Goal: Task Accomplishment & Management: Use online tool/utility

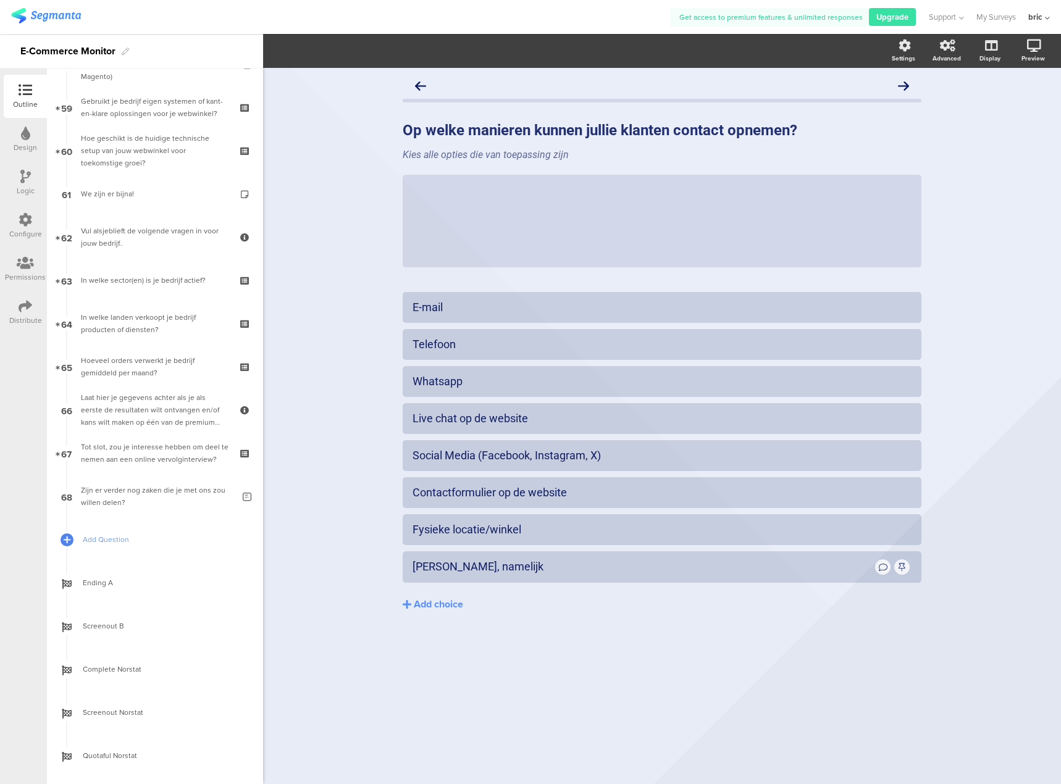
scroll to position [2517, 0]
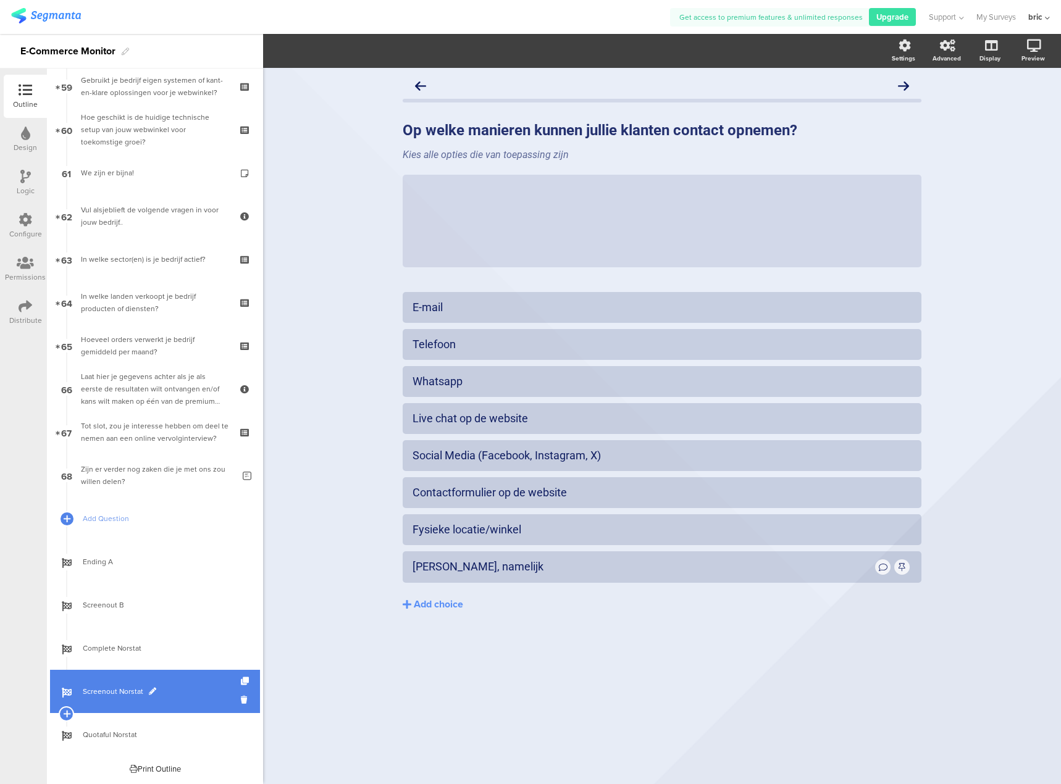
click at [178, 699] on link "Screenout Norstat" at bounding box center [155, 691] width 210 height 43
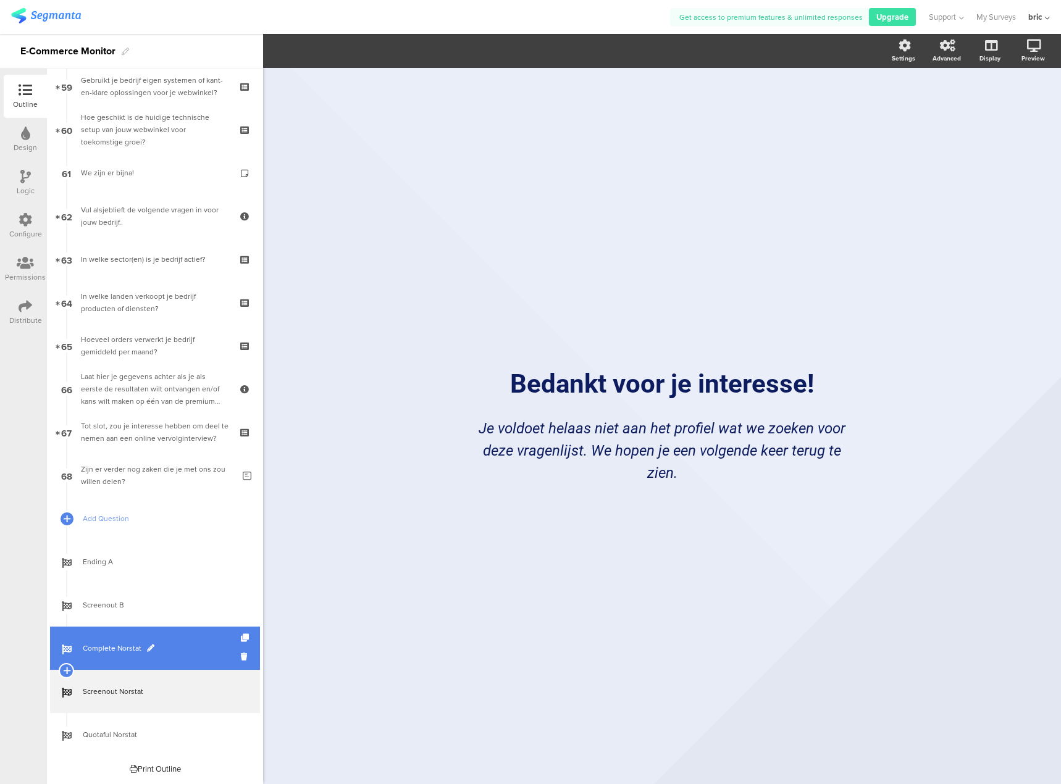
click at [175, 660] on link "Complete Norstat" at bounding box center [155, 648] width 210 height 43
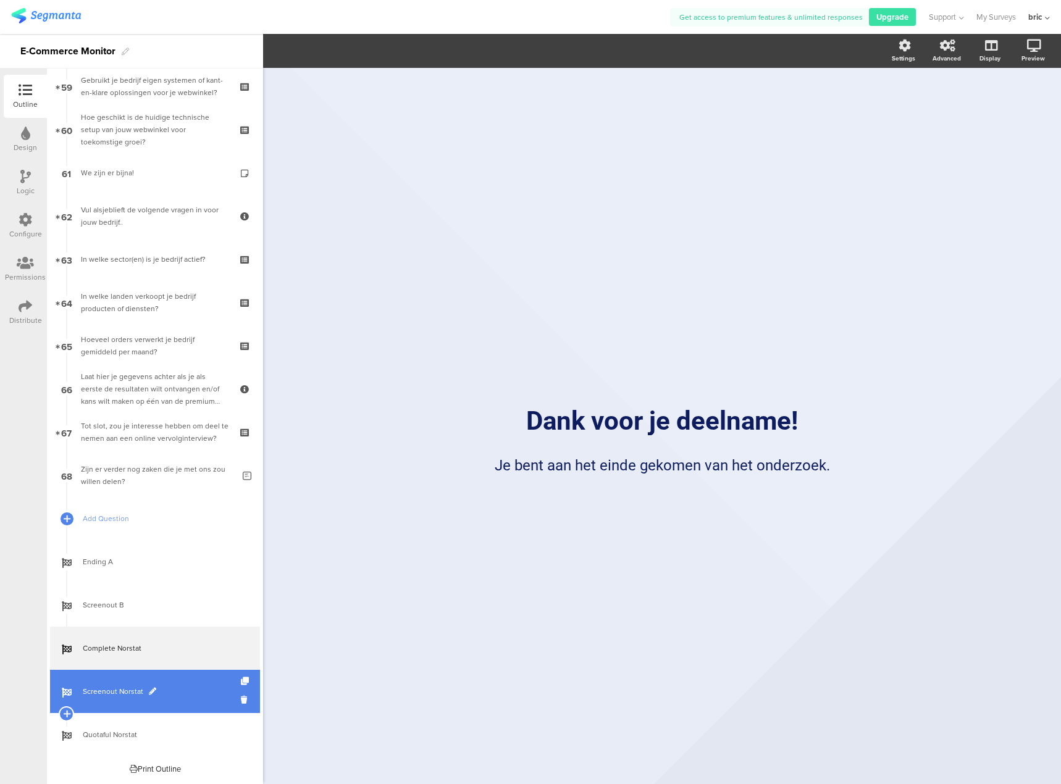
click at [174, 694] on span "Screenout Norstat" at bounding box center [162, 691] width 158 height 12
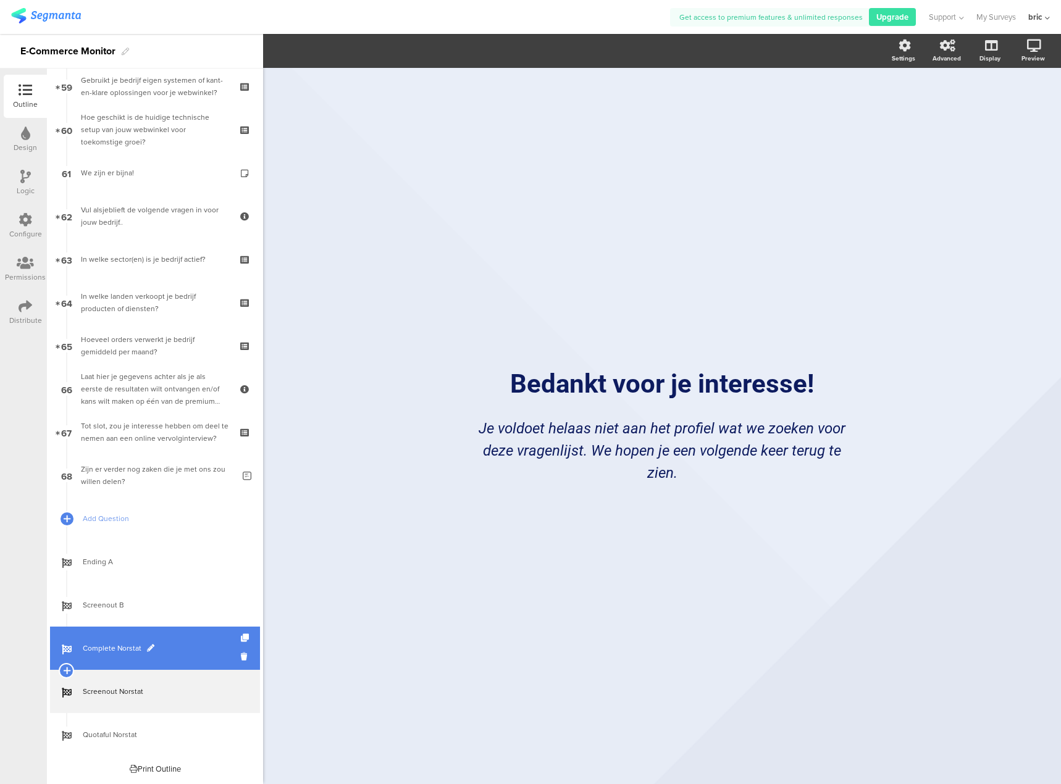
click at [185, 655] on link "Complete Norstat" at bounding box center [155, 648] width 210 height 43
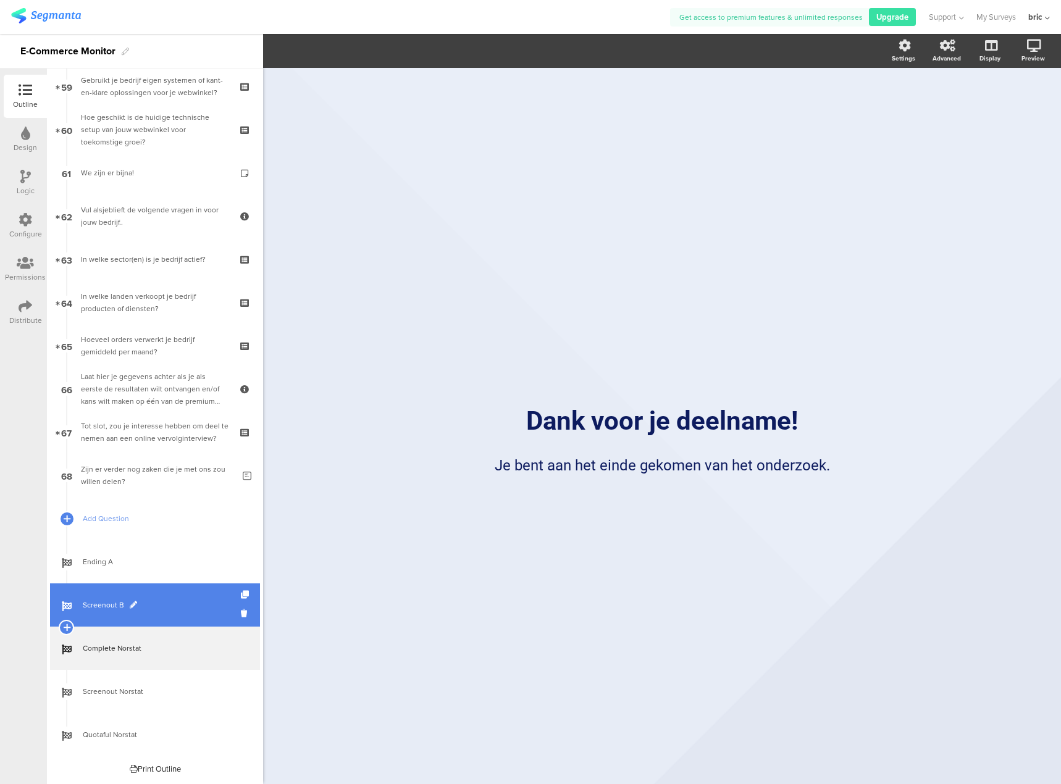
click at [185, 614] on link "Screenout B" at bounding box center [155, 605] width 210 height 43
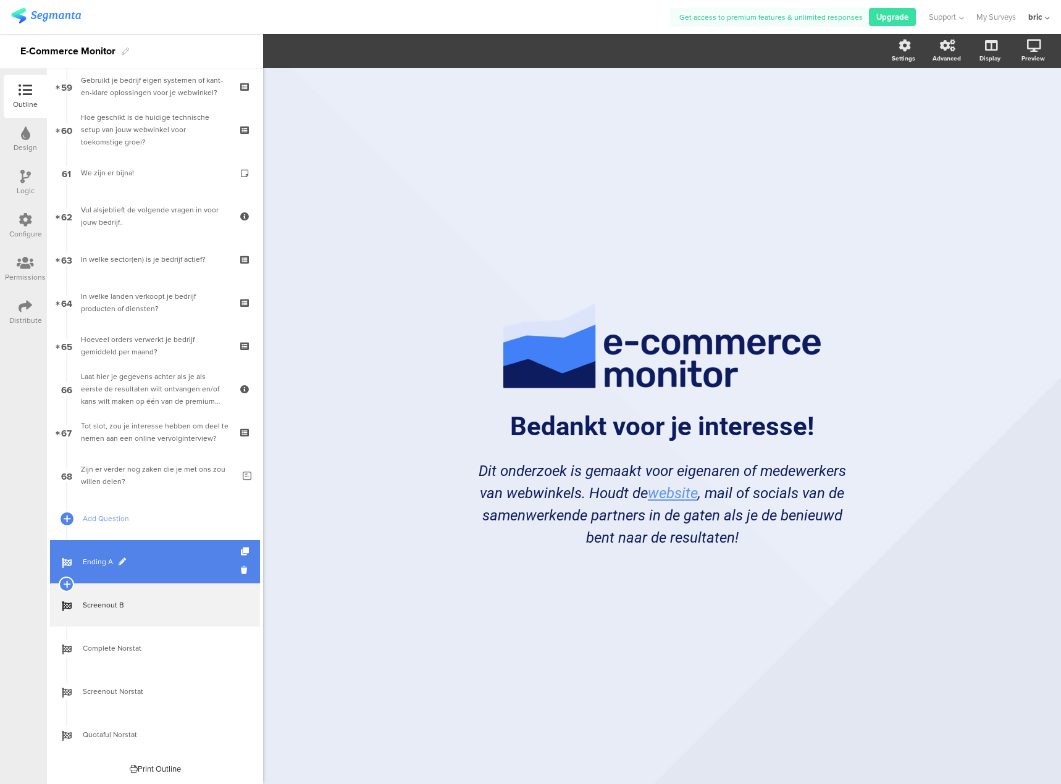
click at [178, 572] on link "Ending A" at bounding box center [155, 561] width 210 height 43
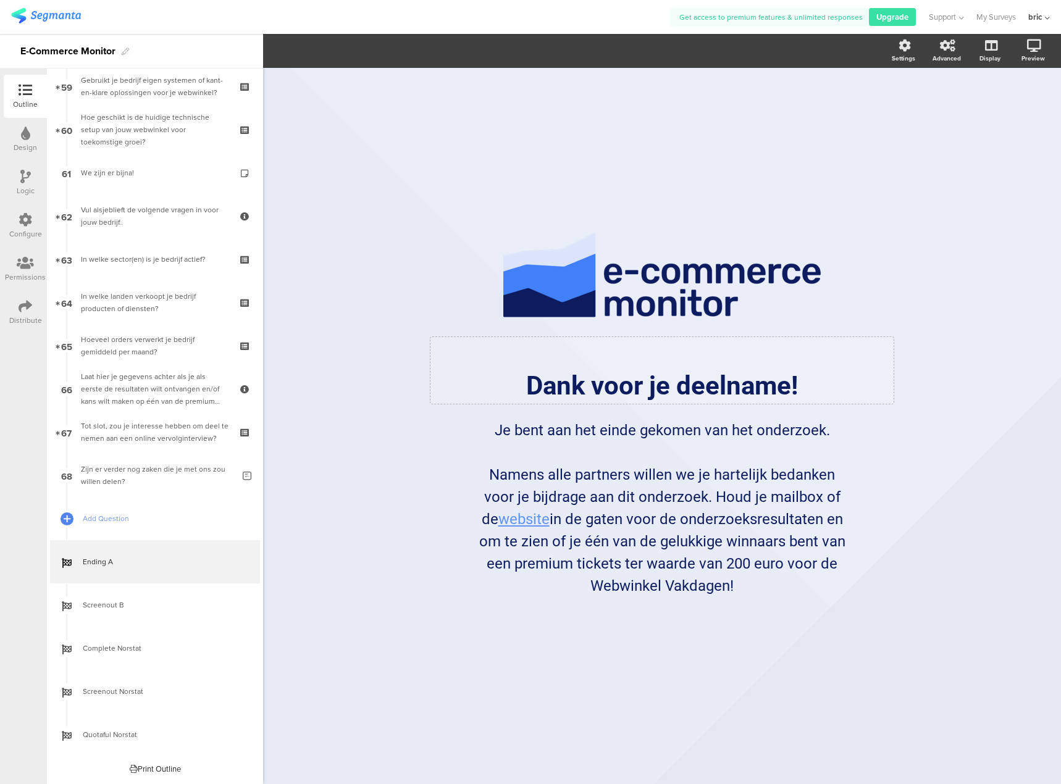
click at [550, 390] on div "Dank voor je deelname! Dank voor je deelname!" at bounding box center [661, 370] width 463 height 67
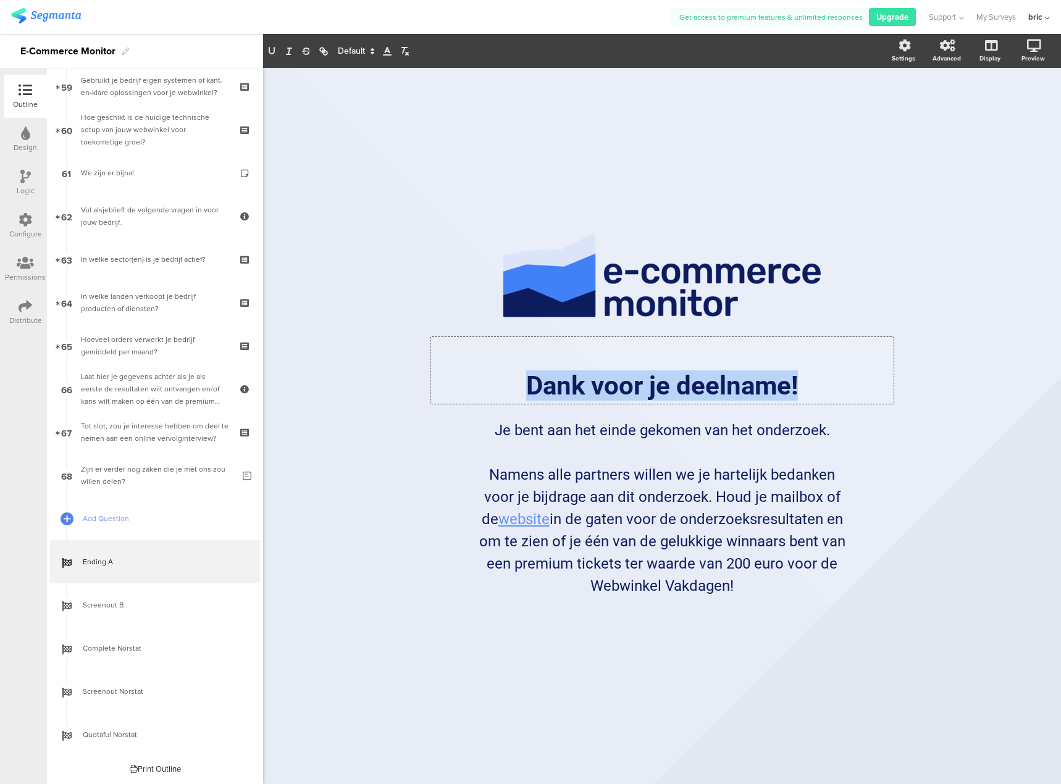
drag, startPoint x: 511, startPoint y: 392, endPoint x: 874, endPoint y: 383, distance: 362.6
click at [874, 383] on p "Dank voor je deelname!" at bounding box center [662, 386] width 457 height 30
copy p "Dank voor je deelname!"
click at [169, 615] on link "Screenout B" at bounding box center [155, 605] width 210 height 43
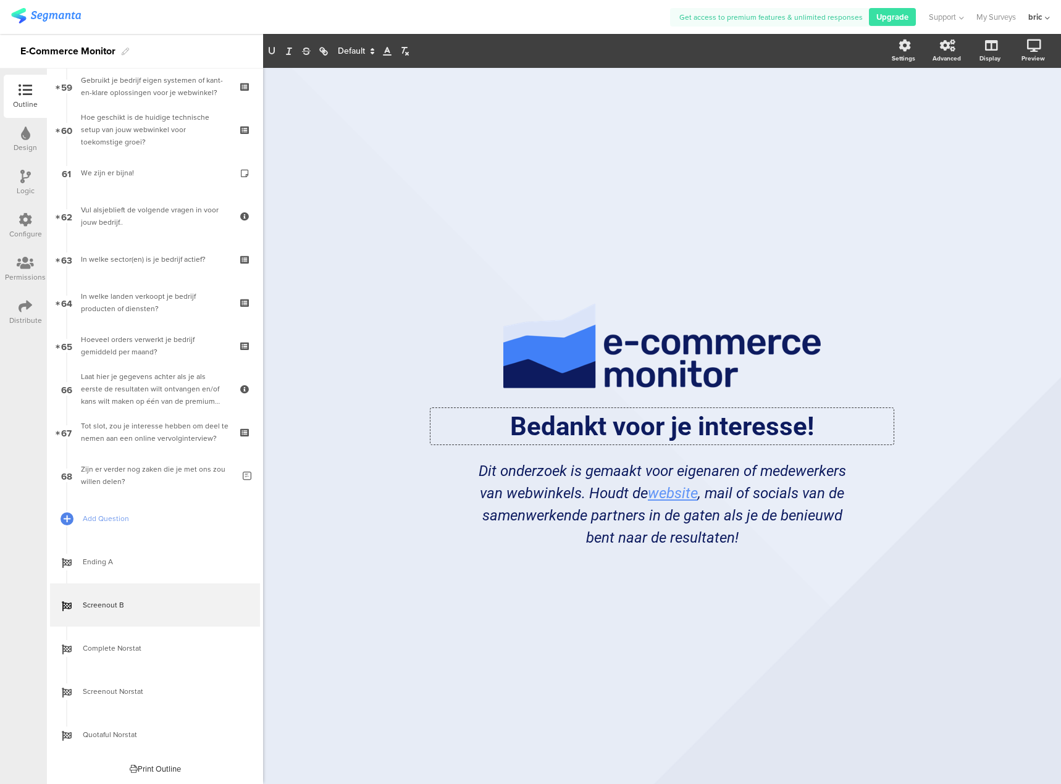
drag, startPoint x: 497, startPoint y: 422, endPoint x: 940, endPoint y: 411, distance: 443.5
click at [940, 411] on div "/ Bedankt voor je interesse! Bedankt voor je interesse! Bedankt voor je interes…" at bounding box center [662, 426] width 798 height 716
click at [518, 480] on div "Dit onderzoek is gemaakt voor eigenaren of medewerkers van webwinkels. Houdt de…" at bounding box center [662, 504] width 377 height 95
drag, startPoint x: 482, startPoint y: 470, endPoint x: 803, endPoint y: 543, distance: 329.3
click at [803, 543] on p "Dit onderzoek is gemaakt voor eigenaren of medewerkers van webwinkels. Houdt de…" at bounding box center [662, 504] width 371 height 89
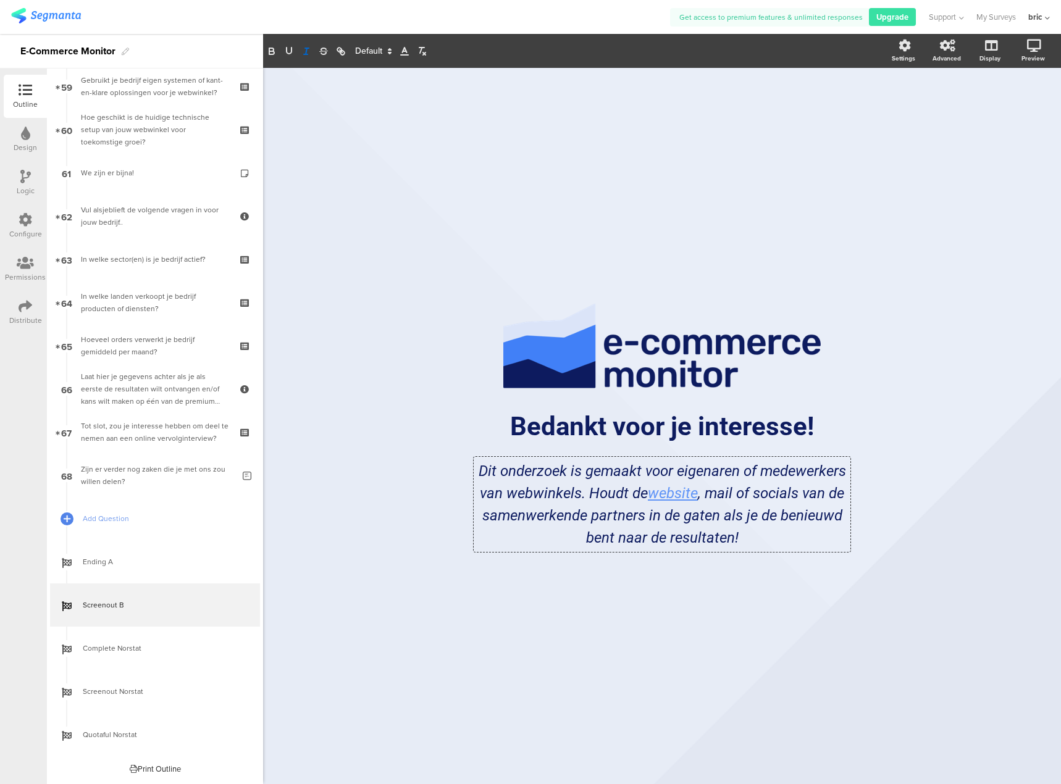
copy p "Dit onderzoek is gemaakt voor eigenaren of medewerkers van webwinkels. Houdt de…"
click at [477, 609] on div "/ Bedankt voor je interesse! Bedankt voor je interesse! Dit onderzoek is gemaak…" at bounding box center [662, 420] width 519 height 704
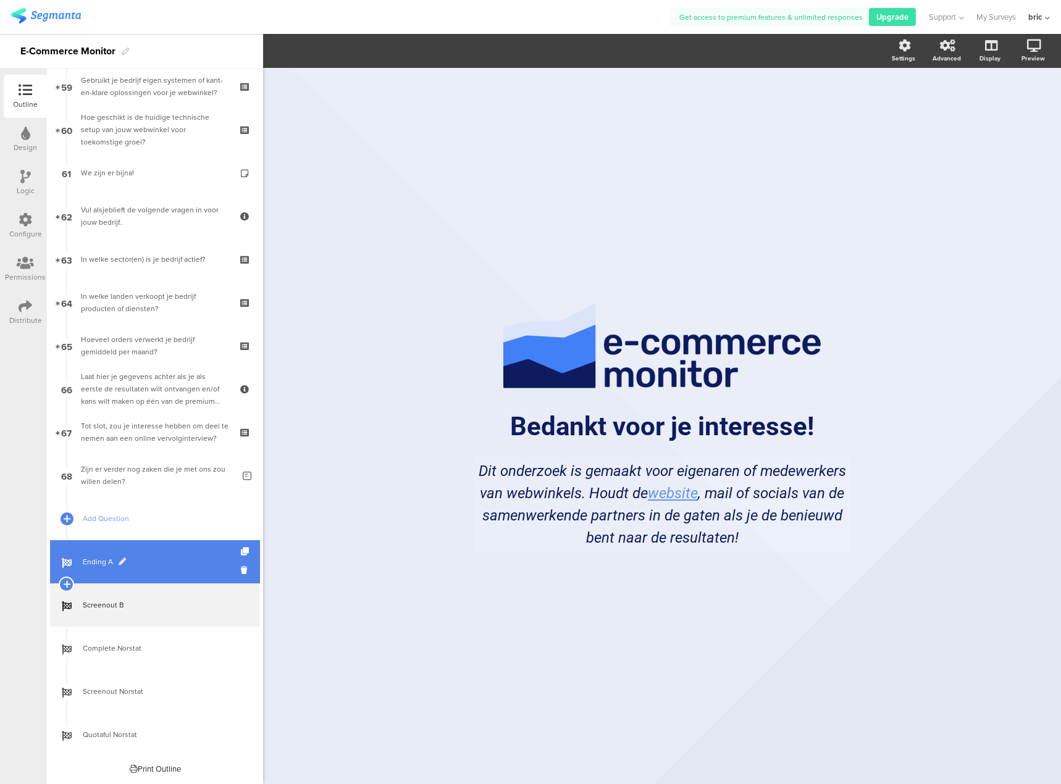
click at [179, 566] on span "Ending A" at bounding box center [162, 562] width 158 height 12
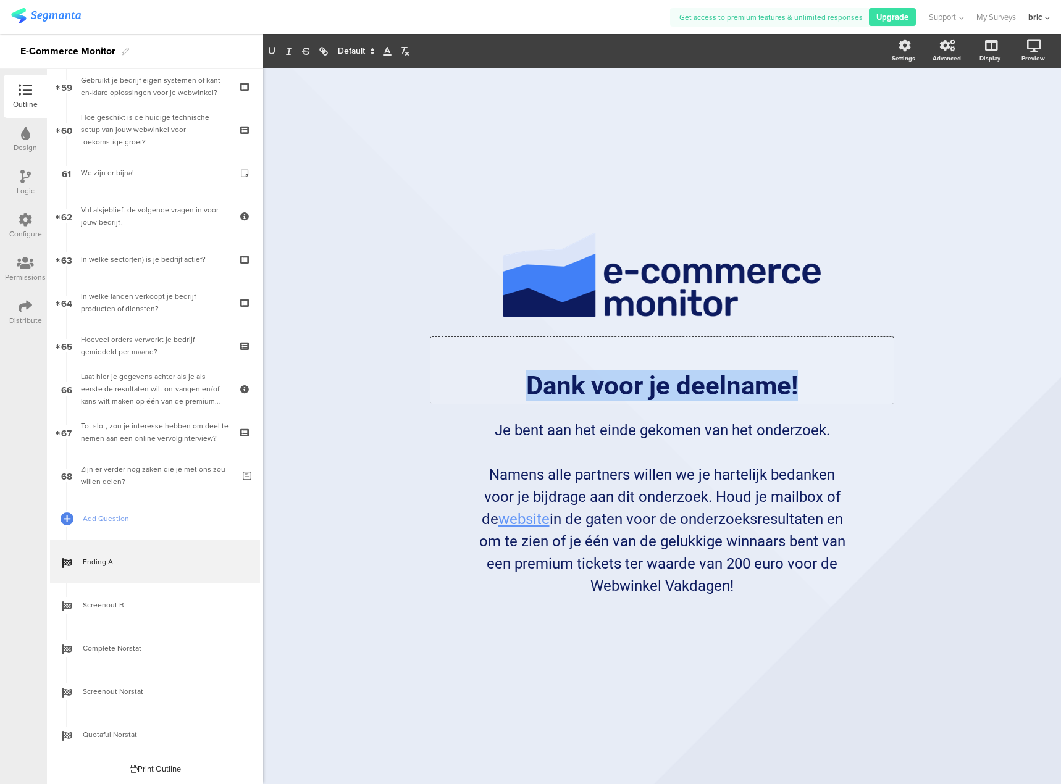
drag, startPoint x: 523, startPoint y: 387, endPoint x: 884, endPoint y: 383, distance: 361.3
click at [884, 383] on div "Dank voor je deelname! Dank voor je deelname! Dank voor je deelname!" at bounding box center [661, 370] width 463 height 67
click at [695, 358] on p at bounding box center [662, 355] width 457 height 30
drag, startPoint x: 495, startPoint y: 388, endPoint x: 946, endPoint y: 387, distance: 450.8
click at [946, 387] on div "/ Dank voor je deelname! Dank voor je deelname! Dank voor je deelname! Je bent …" at bounding box center [662, 426] width 798 height 716
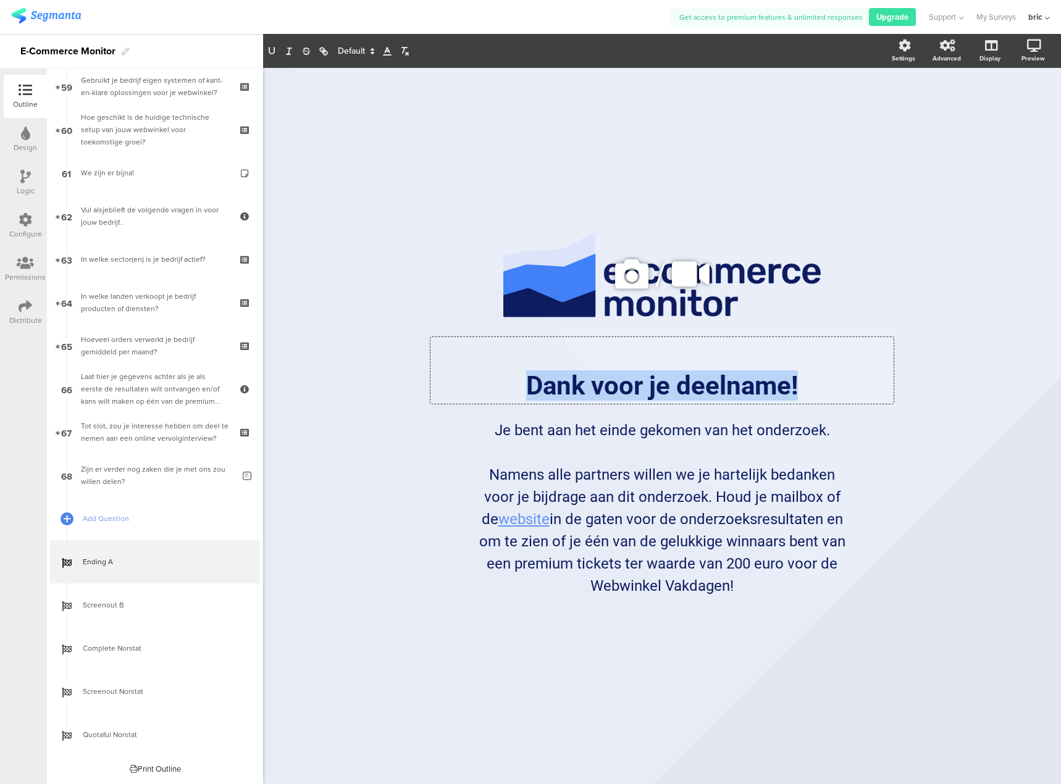
copy p "Dank voor je deelname!"
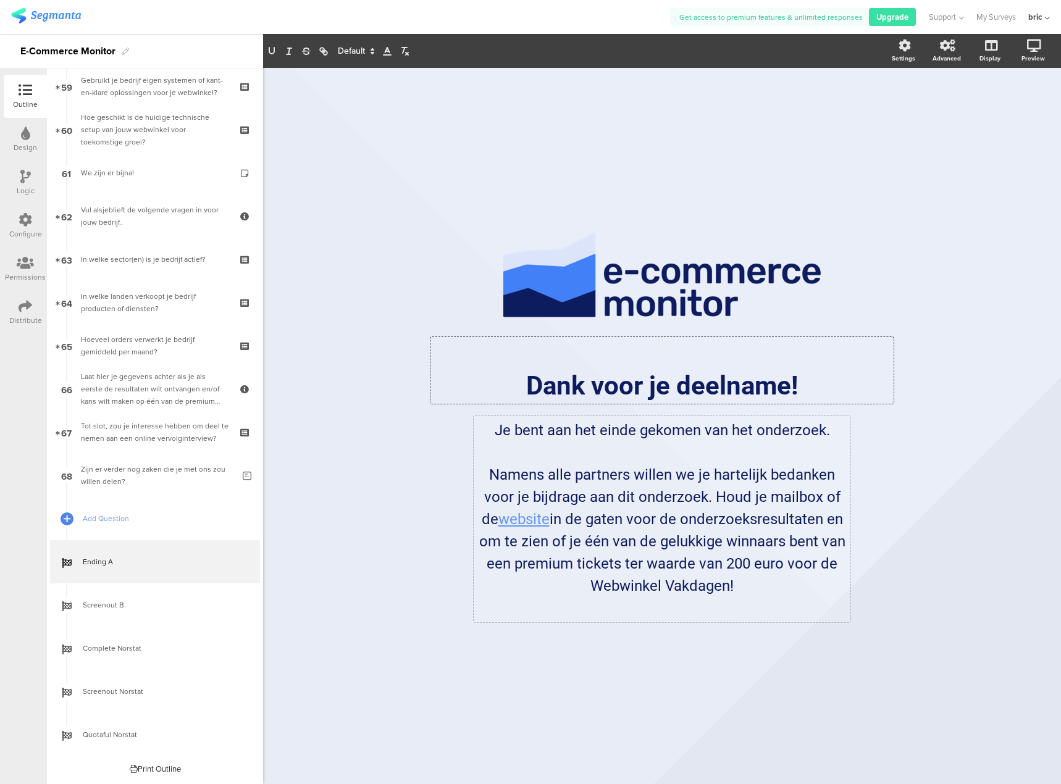
click at [632, 462] on div "Je bent aan het einde gekomen van het onderzoek. Namens alle partners willen we…" at bounding box center [662, 519] width 377 height 206
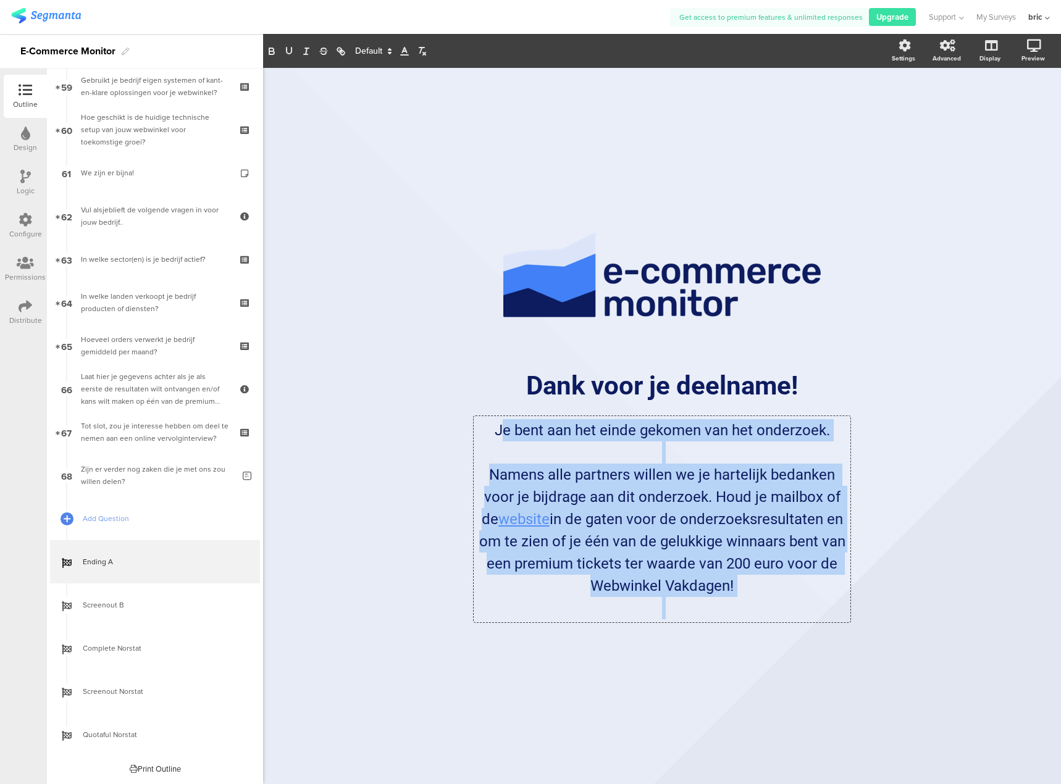
drag, startPoint x: 502, startPoint y: 433, endPoint x: 899, endPoint y: 652, distance: 453.3
click at [899, 652] on div "/ Dank voor je deelname! Dank voor je deelname! Je bent aan het einde gekomen v…" at bounding box center [662, 420] width 519 height 704
copy div "e bent aan het einde gekomen van het onderzoek. Namens alle partners willen we …"
click at [715, 572] on p "Namens alle partners willen we je hartelijk bedanken voor je bijdrage aan dit o…" at bounding box center [662, 530] width 371 height 133
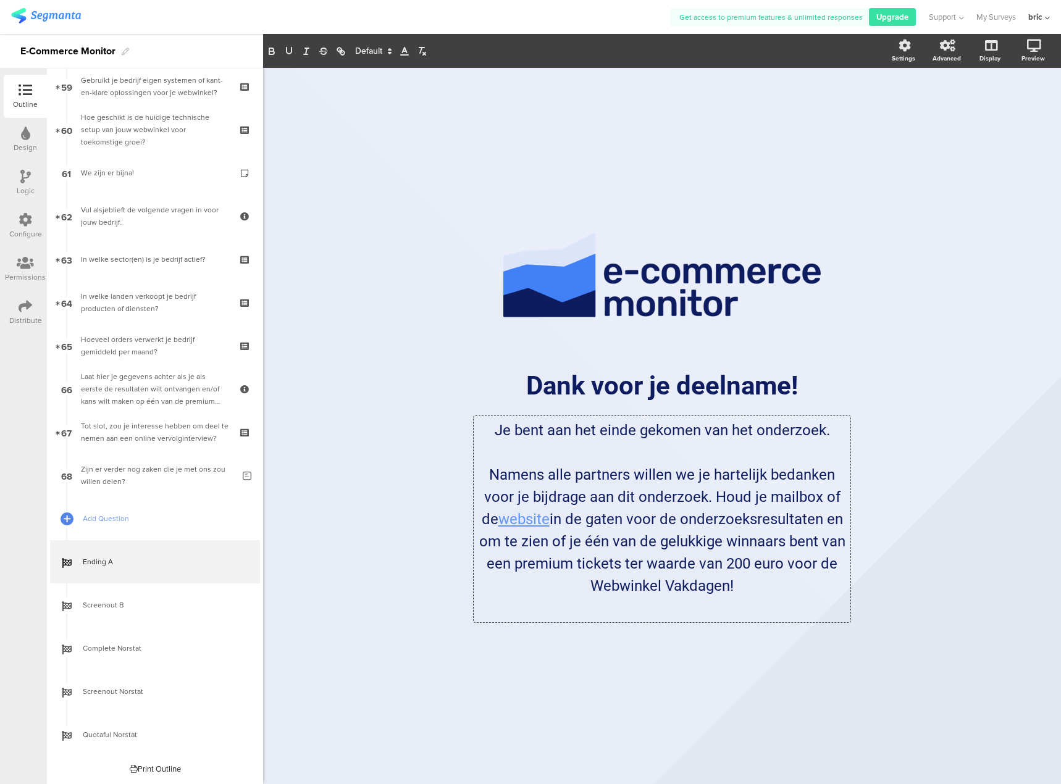
drag, startPoint x: 742, startPoint y: 587, endPoint x: 350, endPoint y: 422, distance: 425.4
click at [350, 422] on div "/ Dank voor je deelname! Dank voor je deelname! Je bent aan het einde gekomen v…" at bounding box center [662, 426] width 798 height 716
copy div "Je bent aan het einde gekomen van het onderzoek. Namens alle partners willen we…"
click at [168, 591] on link "Screenout B" at bounding box center [155, 605] width 210 height 43
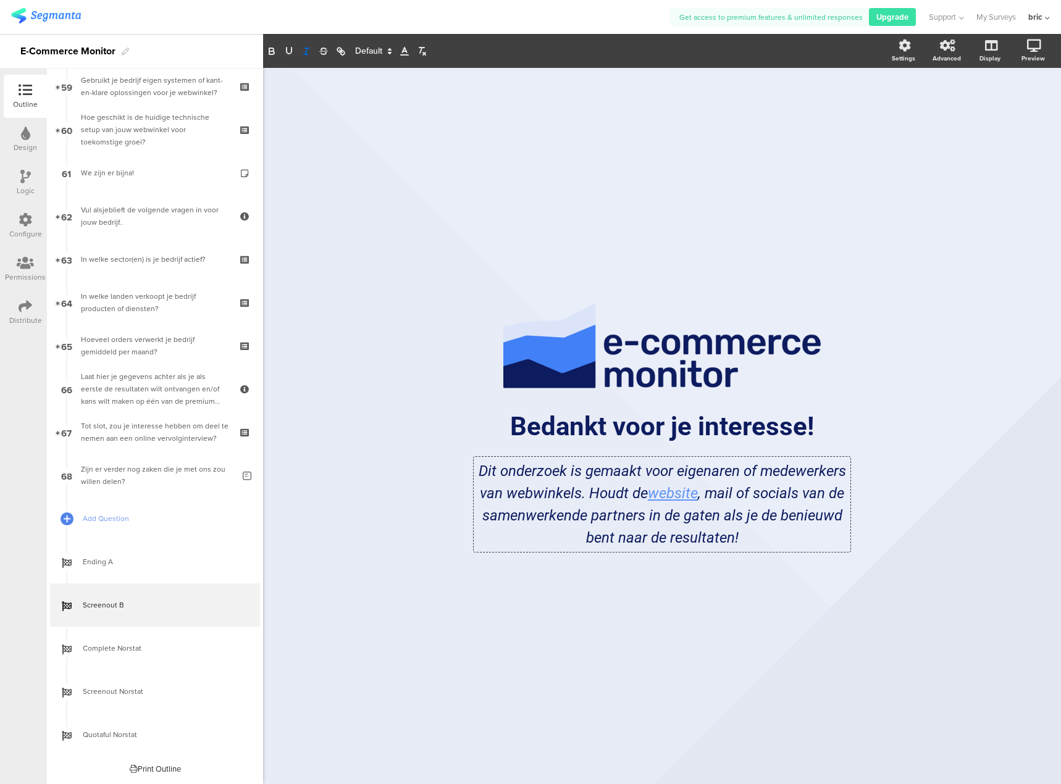
drag, startPoint x: 773, startPoint y: 532, endPoint x: 356, endPoint y: 473, distance: 421.0
click at [356, 473] on div "/ Bedankt voor je interesse! Bedankt voor je interesse! Dit onderzoek is gemaak…" at bounding box center [662, 426] width 798 height 716
click at [620, 535] on em ", mail of socials van de samenwerkende partners in de gaten als je de benieuwd …" at bounding box center [665, 516] width 366 height 62
drag, startPoint x: 683, startPoint y: 532, endPoint x: 443, endPoint y: 479, distance: 245.3
click at [443, 479] on div "/ Bedankt voor je interesse! Bedankt voor je interesse! Dit onderzoek is gemaak…" at bounding box center [662, 426] width 494 height 282
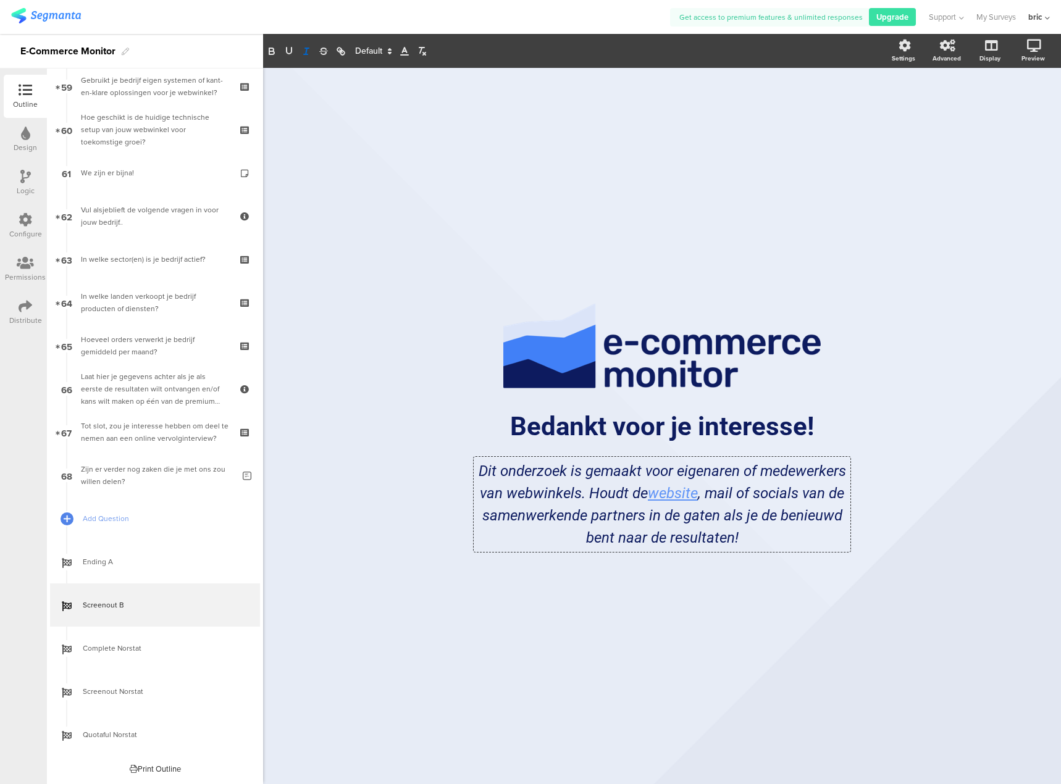
copy p "Dit onderzoek is gemaakt voor eigenaren of medewerkers van webwinkels. Houdt de…"
click at [280, 338] on div "/ Bedankt voor je interesse! Bedankt voor je interesse! Dit onderzoek is gemaak…" at bounding box center [662, 426] width 798 height 716
